Goal: Find specific page/section: Find specific page/section

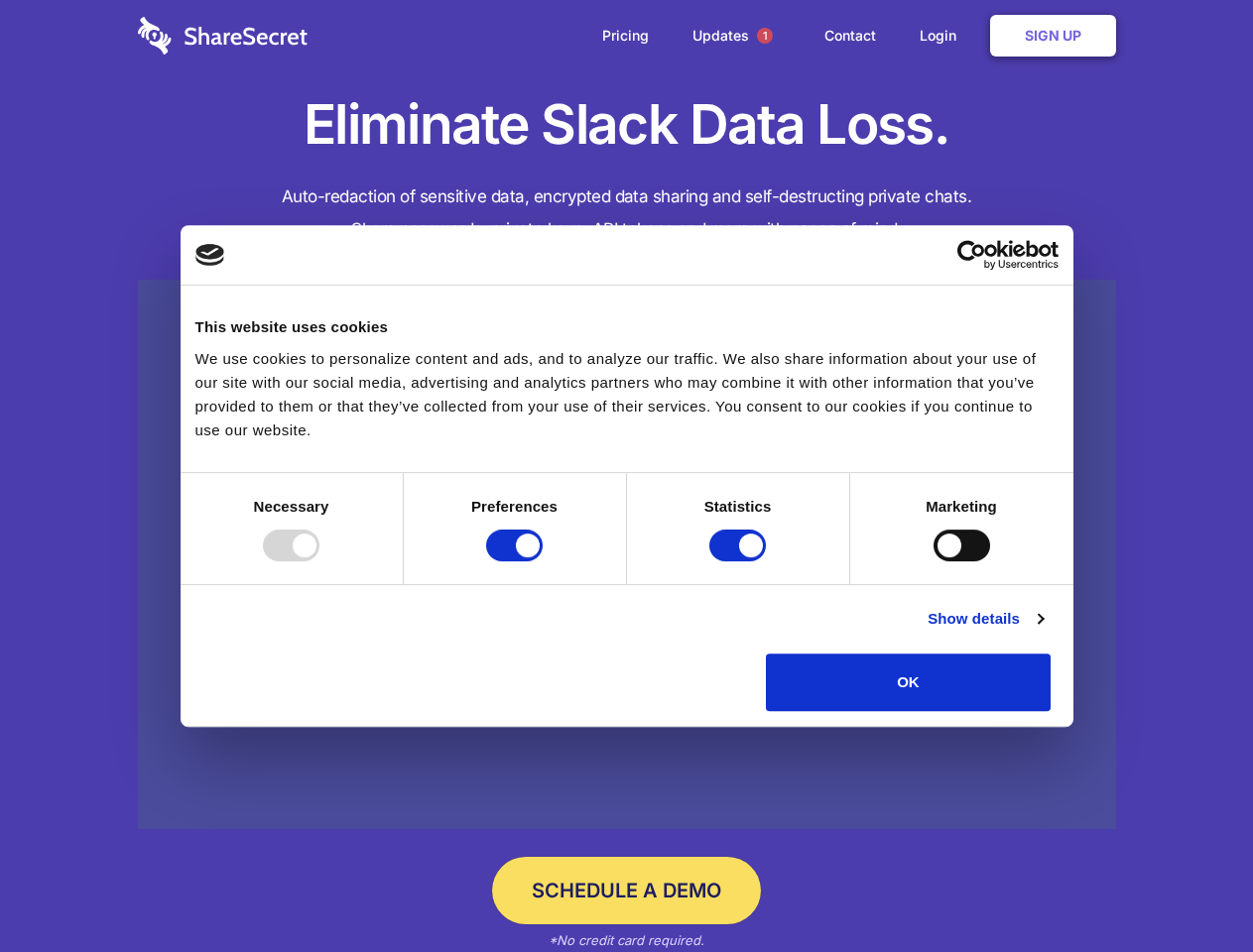
click at [319, 561] on div at bounding box center [291, 545] width 57 height 32
click at [542, 561] on input "Preferences" at bounding box center [514, 545] width 57 height 32
checkbox input "false"
click at [740, 561] on input "Statistics" at bounding box center [737, 545] width 57 height 32
checkbox input "false"
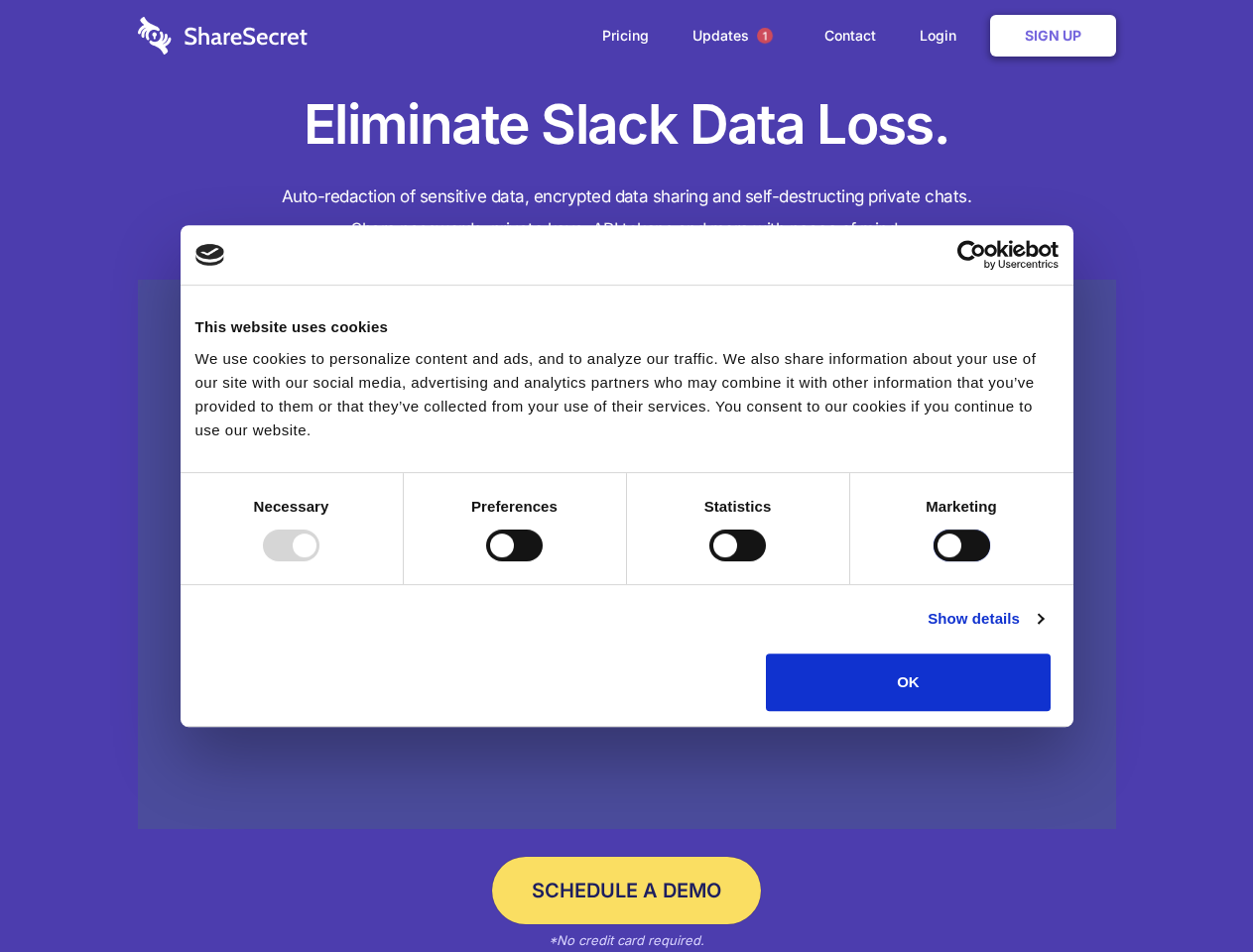
click at [934, 561] on input "Marketing" at bounding box center [961, 545] width 57 height 32
checkbox input "true"
click at [1042, 631] on link "Show details" at bounding box center [984, 619] width 115 height 24
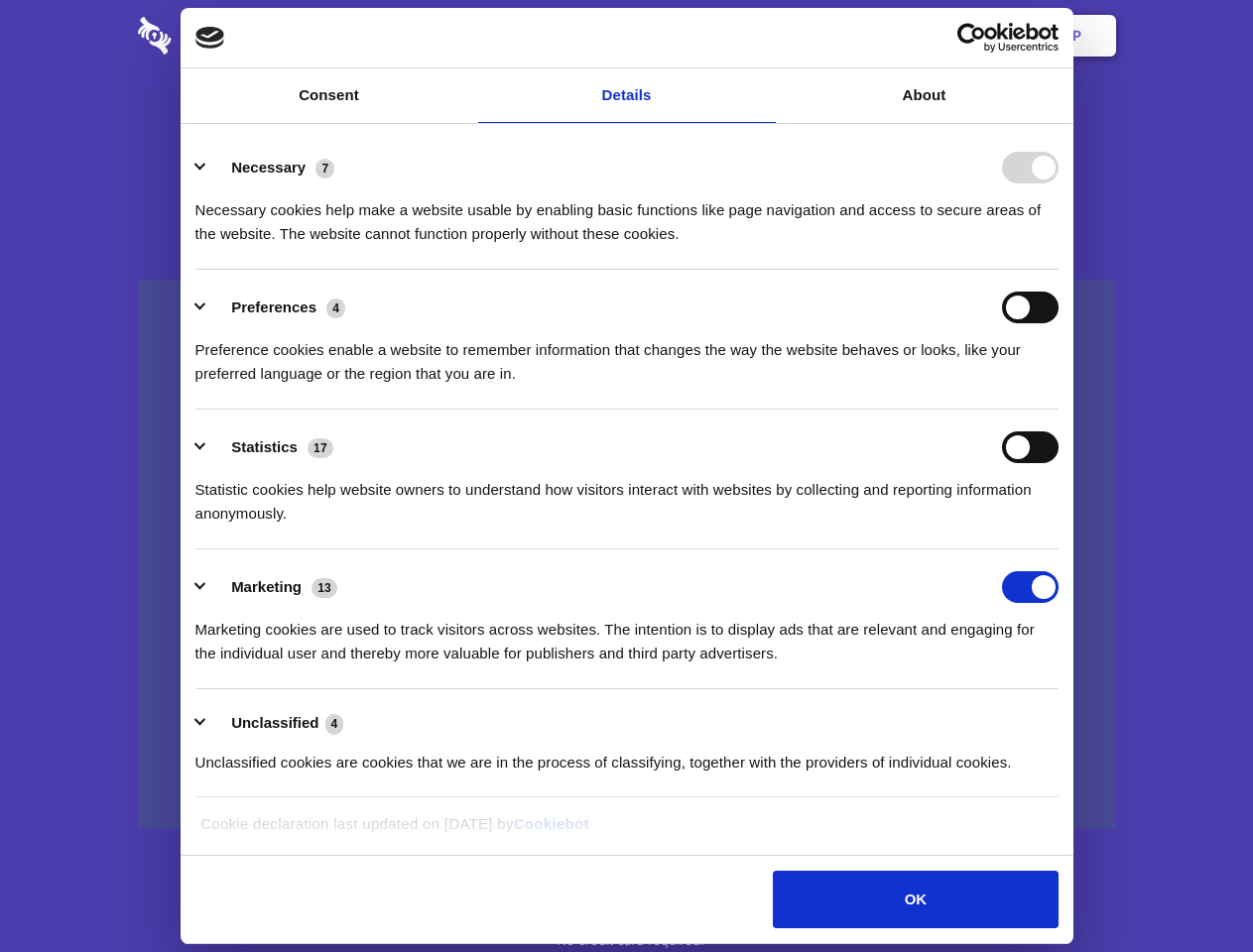
click at [1058, 269] on li "Necessary 7 Necessary cookies help make a website usable by enabling basic func…" at bounding box center [627, 200] width 863 height 140
click at [764, 36] on span "1" at bounding box center [765, 36] width 16 height 16
